Goal: Navigation & Orientation: Find specific page/section

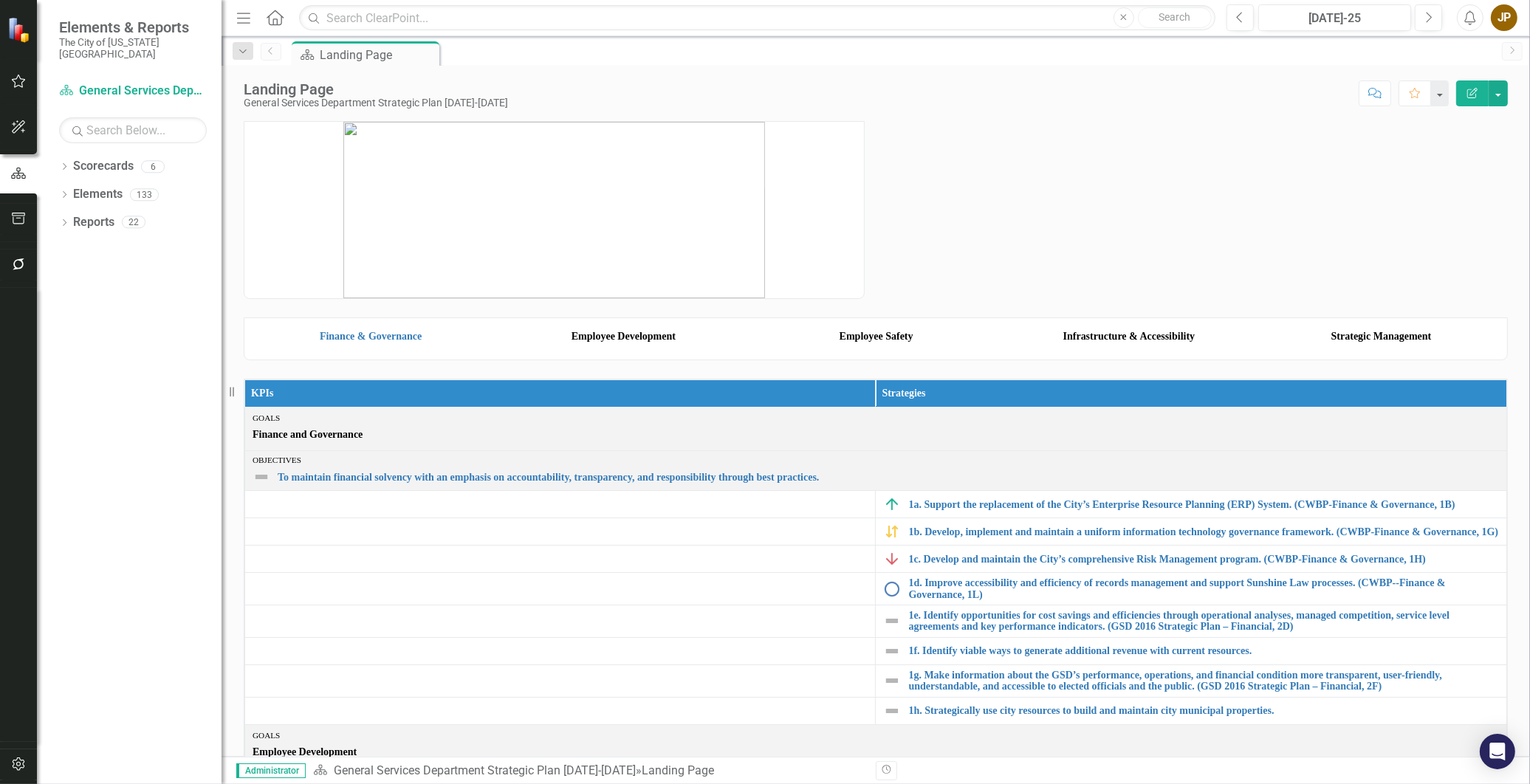
click at [375, 321] on img at bounding box center [371, 321] width 245 height 0
click at [370, 342] on link "Finance & Governance" at bounding box center [370, 335] width 102 height 11
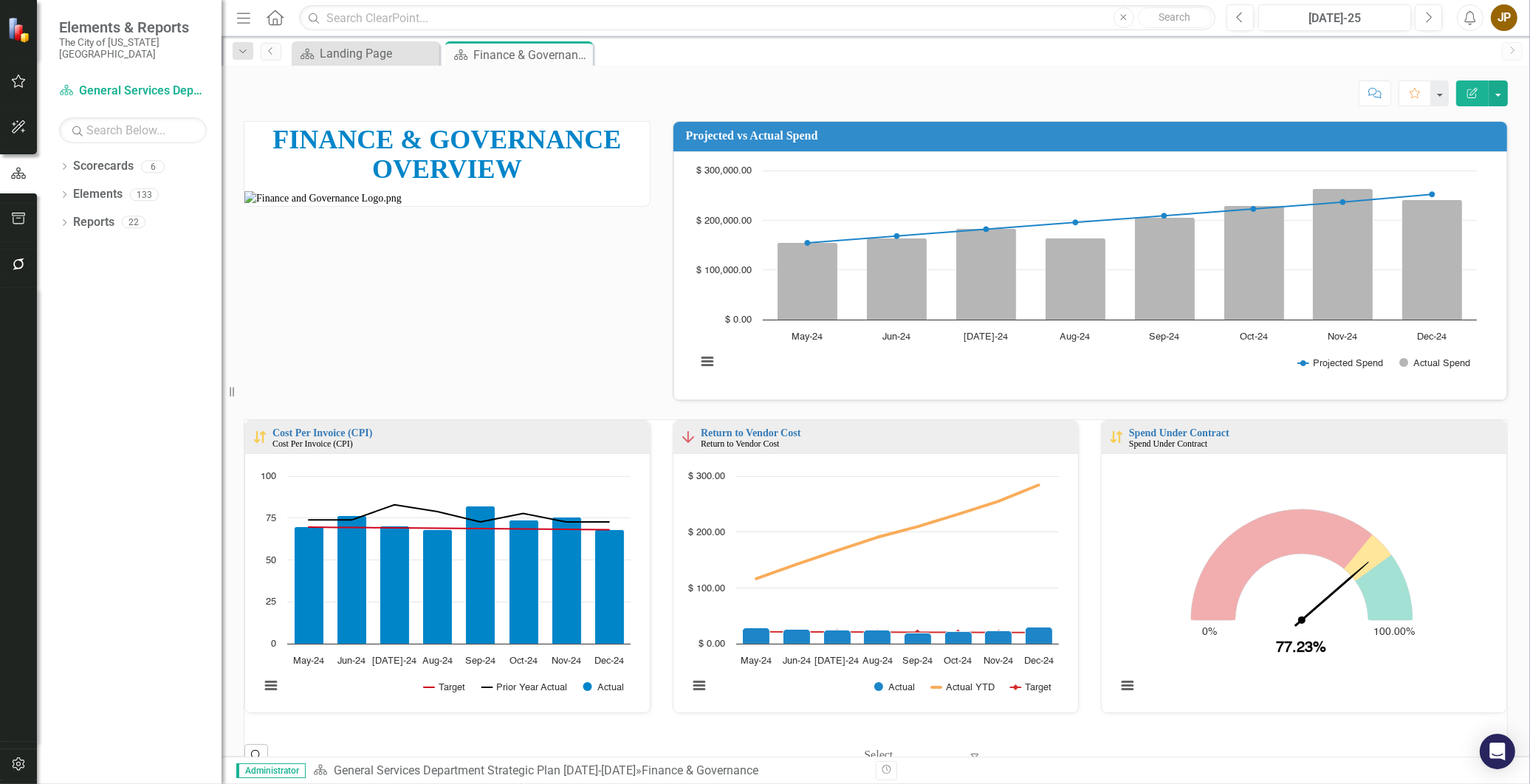
click at [653, 371] on div "FINANCE & GOVERNANCE OVERVIEW Projected vs Actual Spend Loading... Chart Combin…" at bounding box center [875, 252] width 1286 height 299
click at [71, 154] on div "Dropdown Scorecards 6" at bounding box center [140, 168] width 162 height 28
click at [66, 164] on icon "Dropdown" at bounding box center [64, 168] width 10 height 8
click at [69, 238] on div "Dropdown Elements 133" at bounding box center [140, 252] width 162 height 28
click at [62, 248] on icon "Dropdown" at bounding box center [64, 252] width 10 height 8
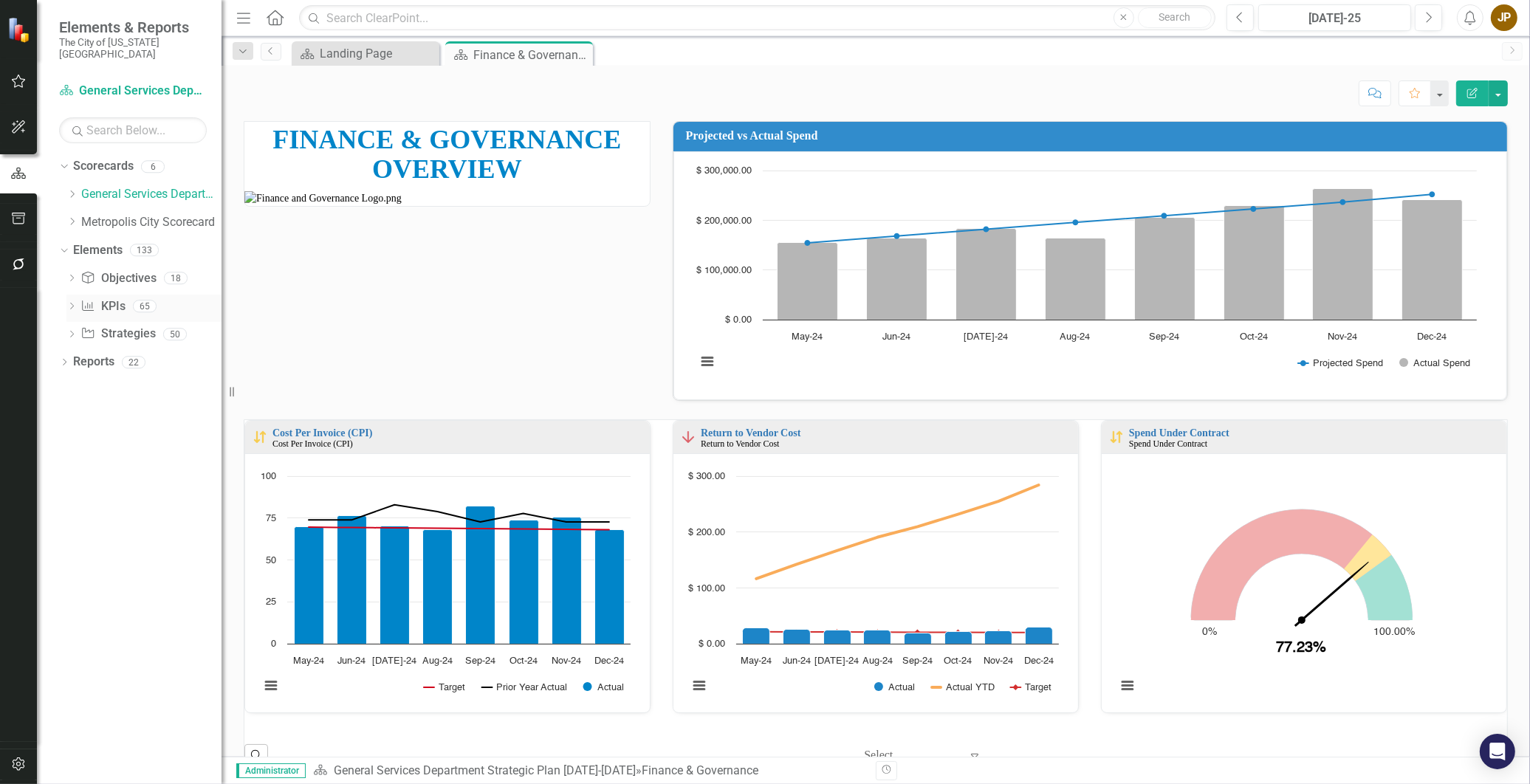
click at [101, 299] on link "KPI KPIs" at bounding box center [102, 306] width 45 height 17
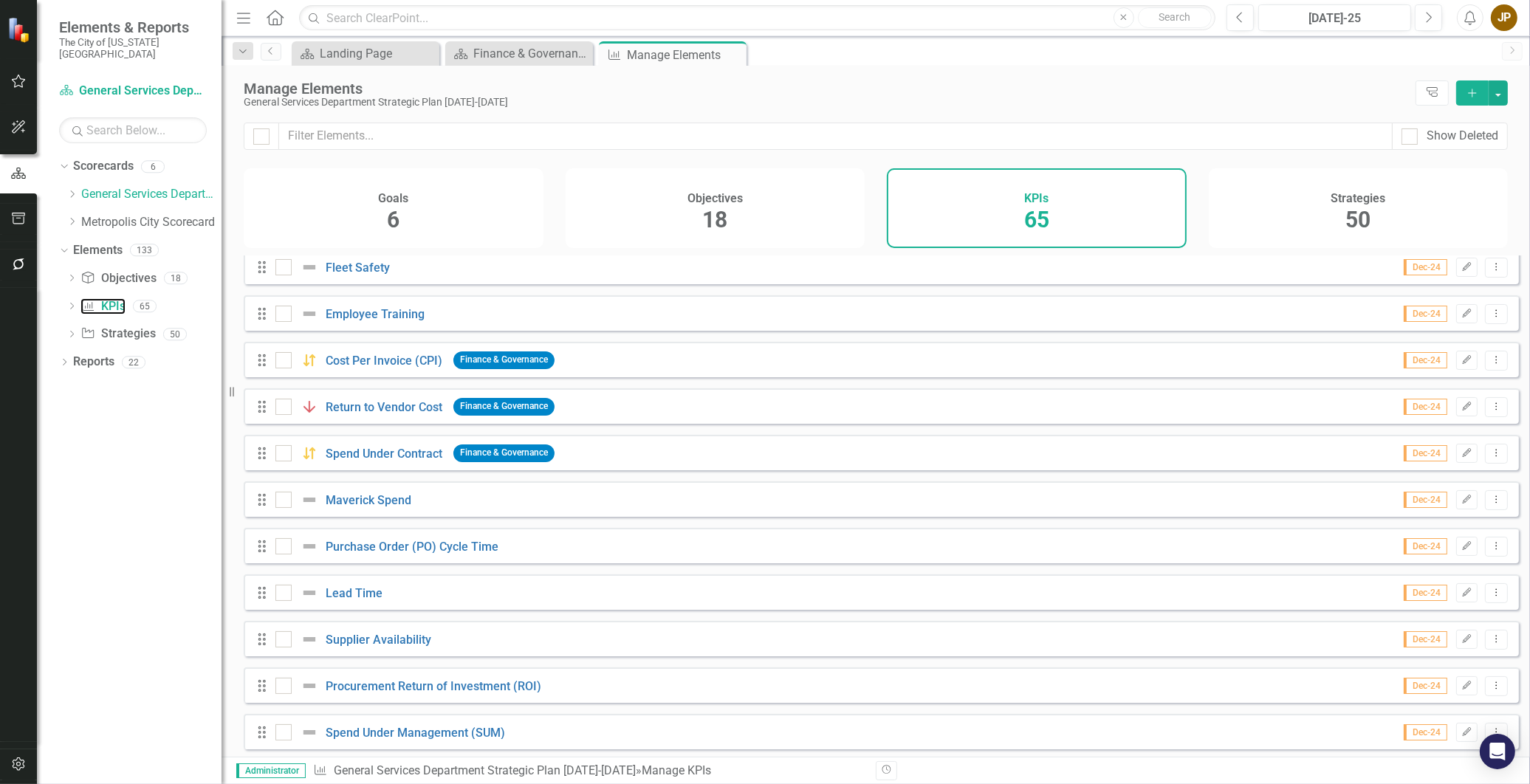
scroll to position [246, 0]
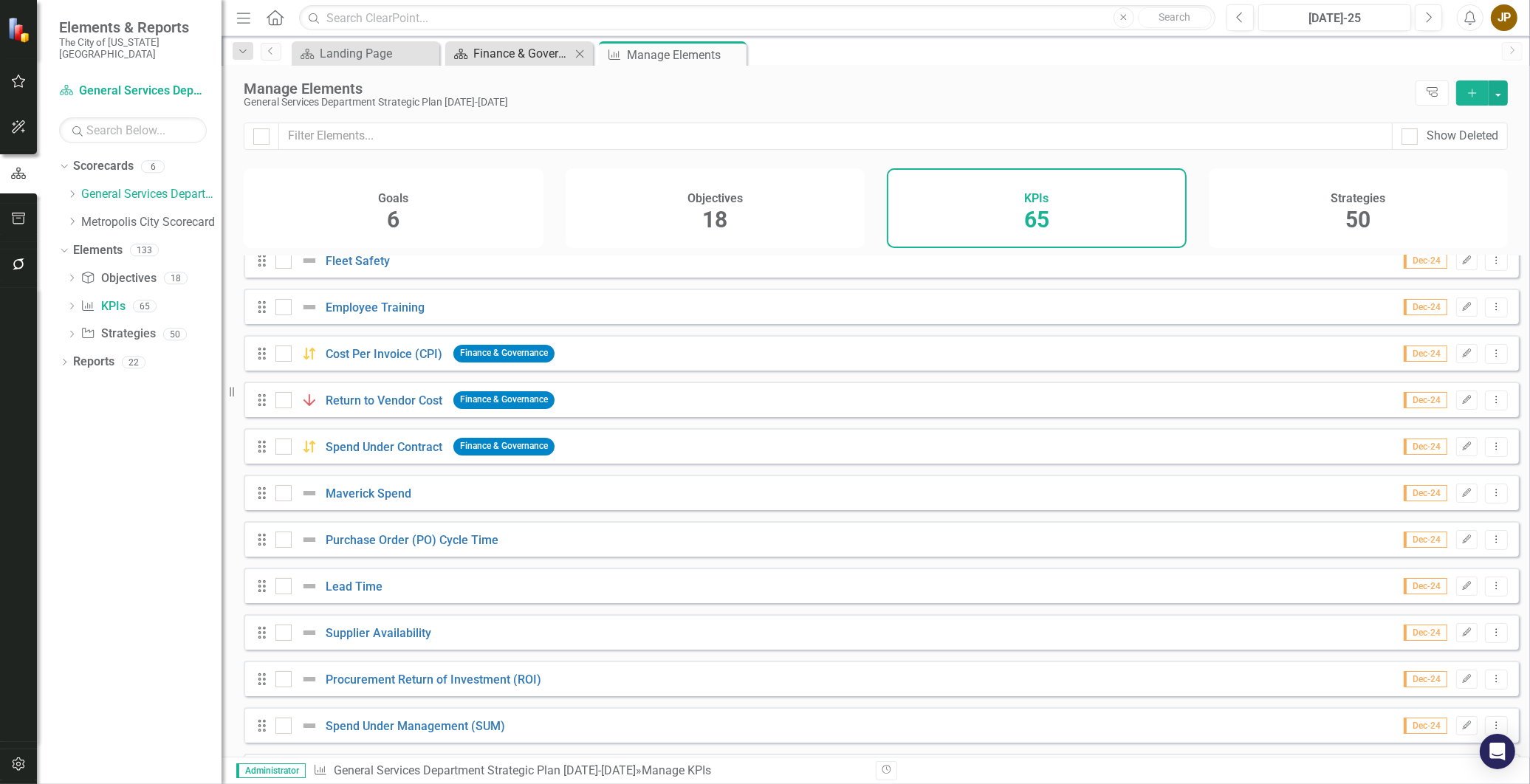
click at [497, 50] on div "Finance & Governance" at bounding box center [521, 53] width 98 height 19
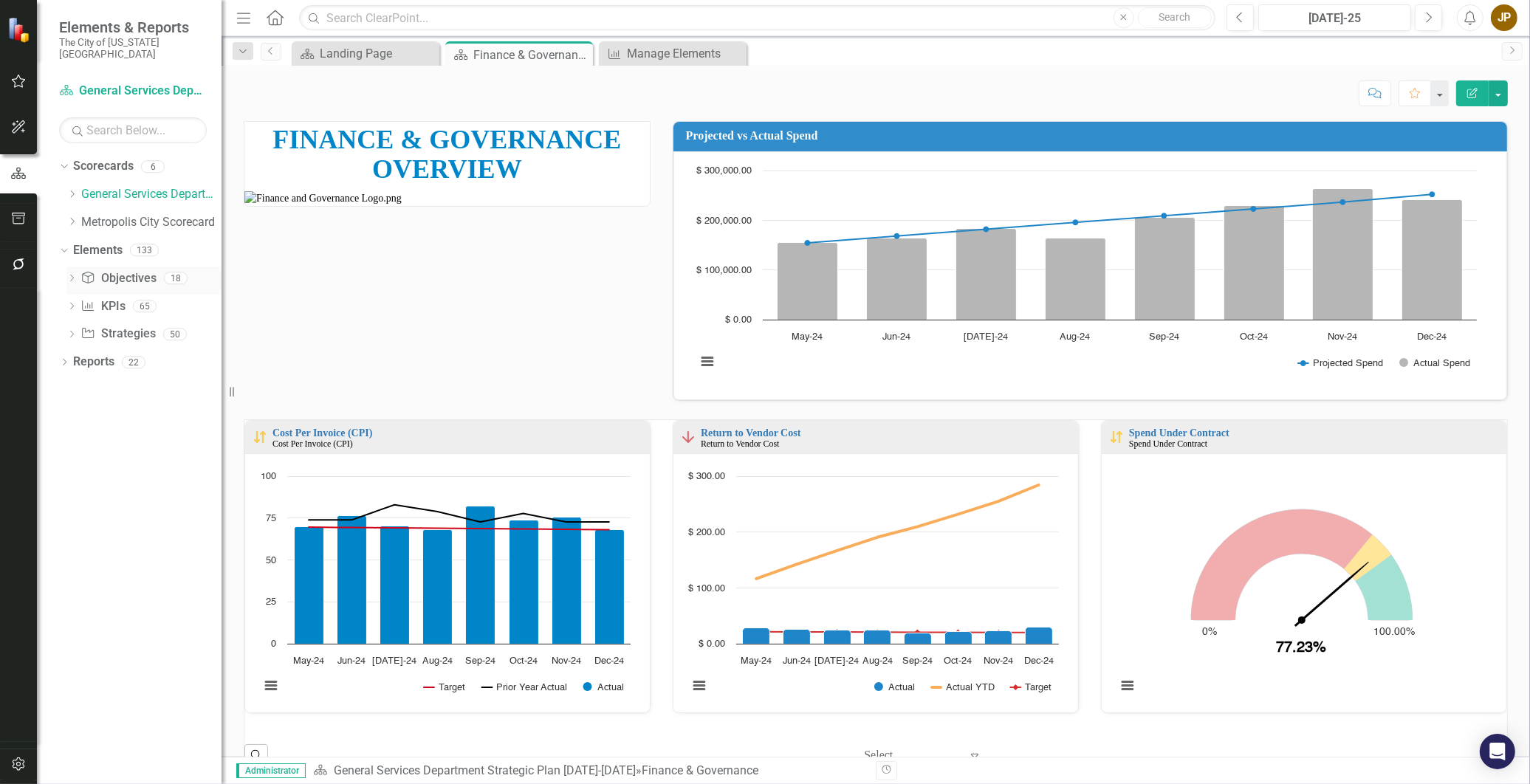
click at [71, 275] on icon "Dropdown" at bounding box center [71, 279] width 10 height 8
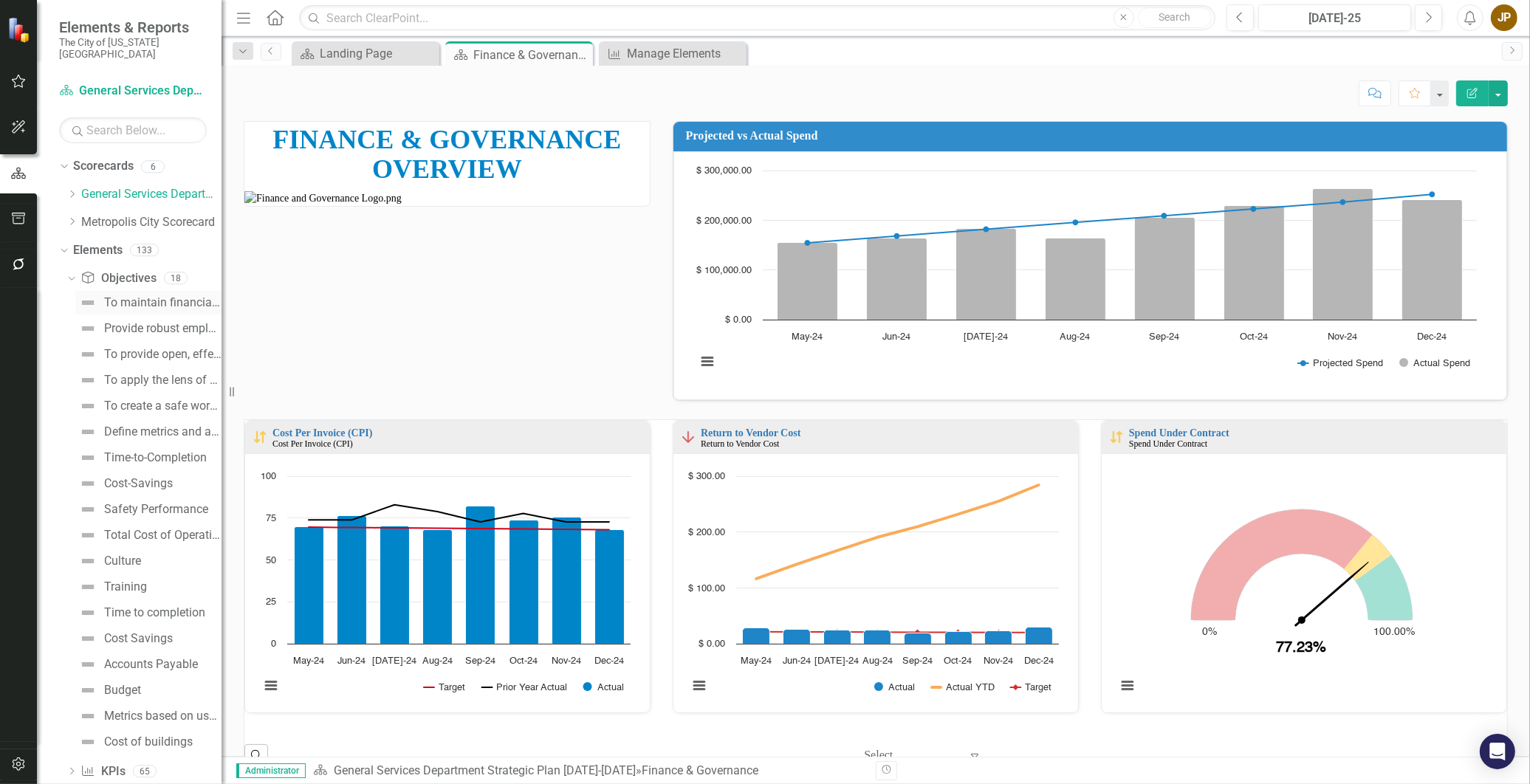
click at [144, 296] on div "To maintain financial solvency with an emphasis on accountability, transparency…" at bounding box center [162, 302] width 118 height 13
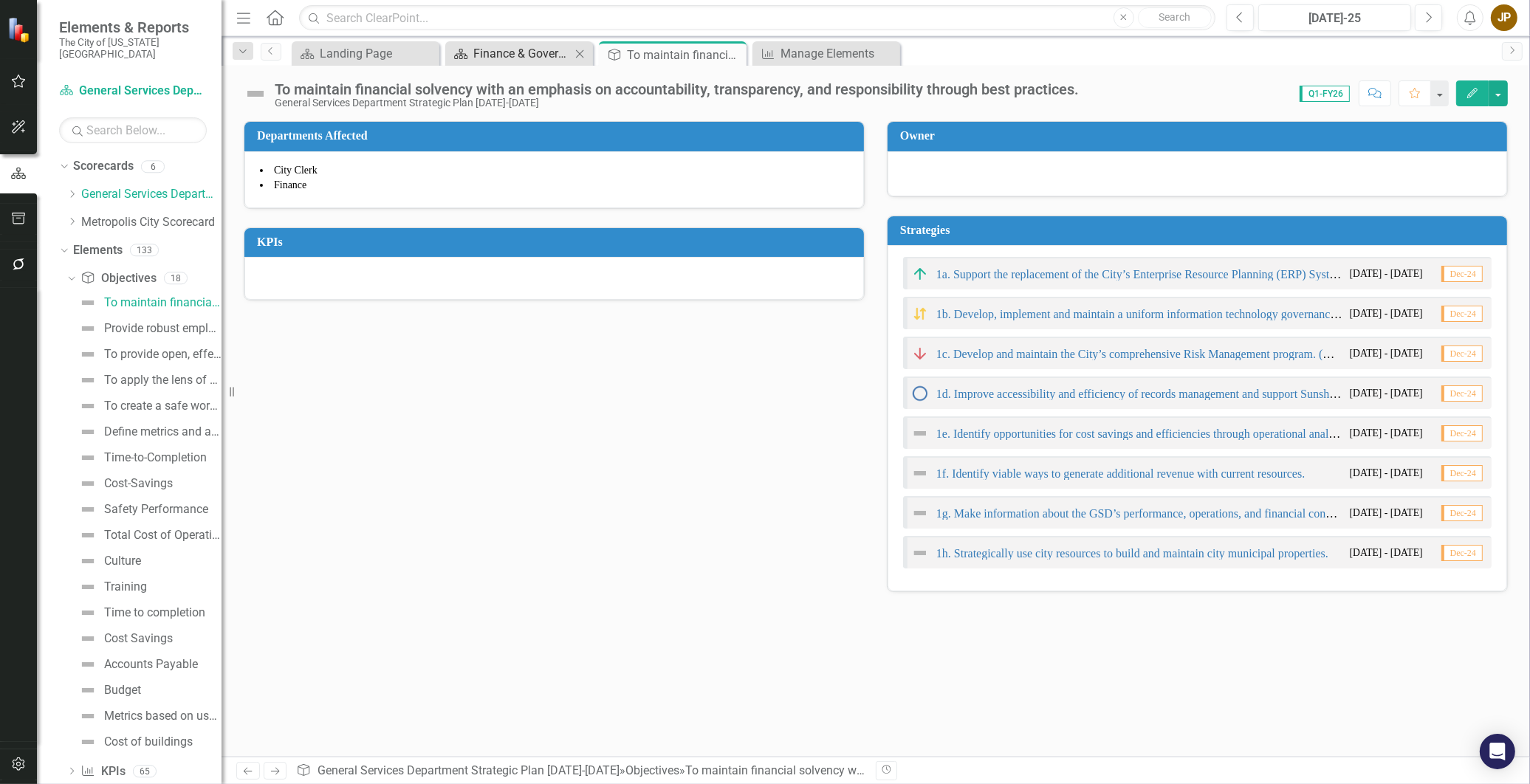
click at [476, 56] on div "Finance & Governance" at bounding box center [521, 53] width 98 height 19
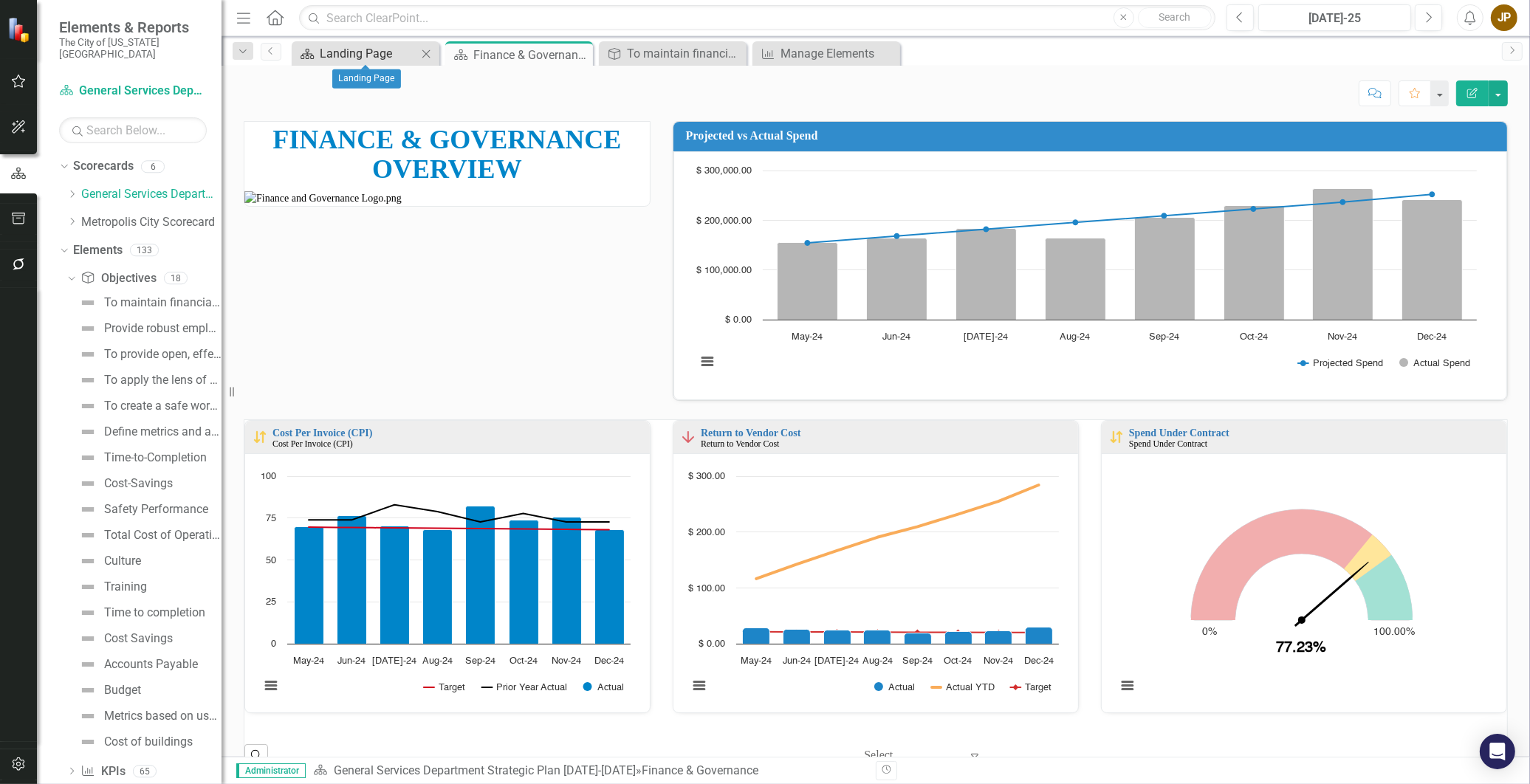
click at [362, 52] on div "Landing Page" at bounding box center [368, 53] width 98 height 19
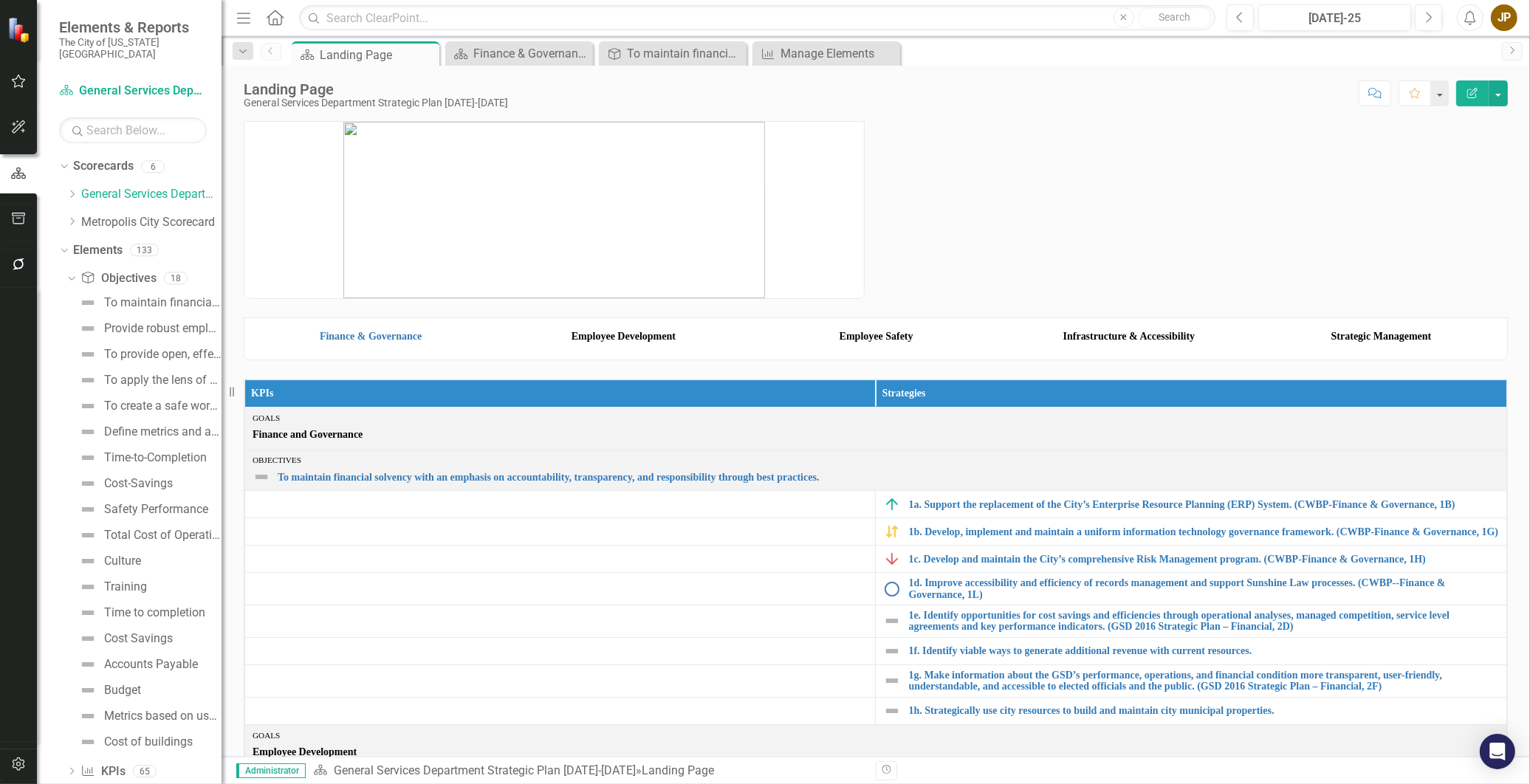
click at [633, 342] on strong "Employee Development" at bounding box center [623, 335] width 104 height 11
click at [584, 342] on strong "Employee Development" at bounding box center [623, 335] width 104 height 11
click at [356, 342] on link "Finance & Governance" at bounding box center [370, 335] width 102 height 11
